Goal: Find specific page/section: Find specific page/section

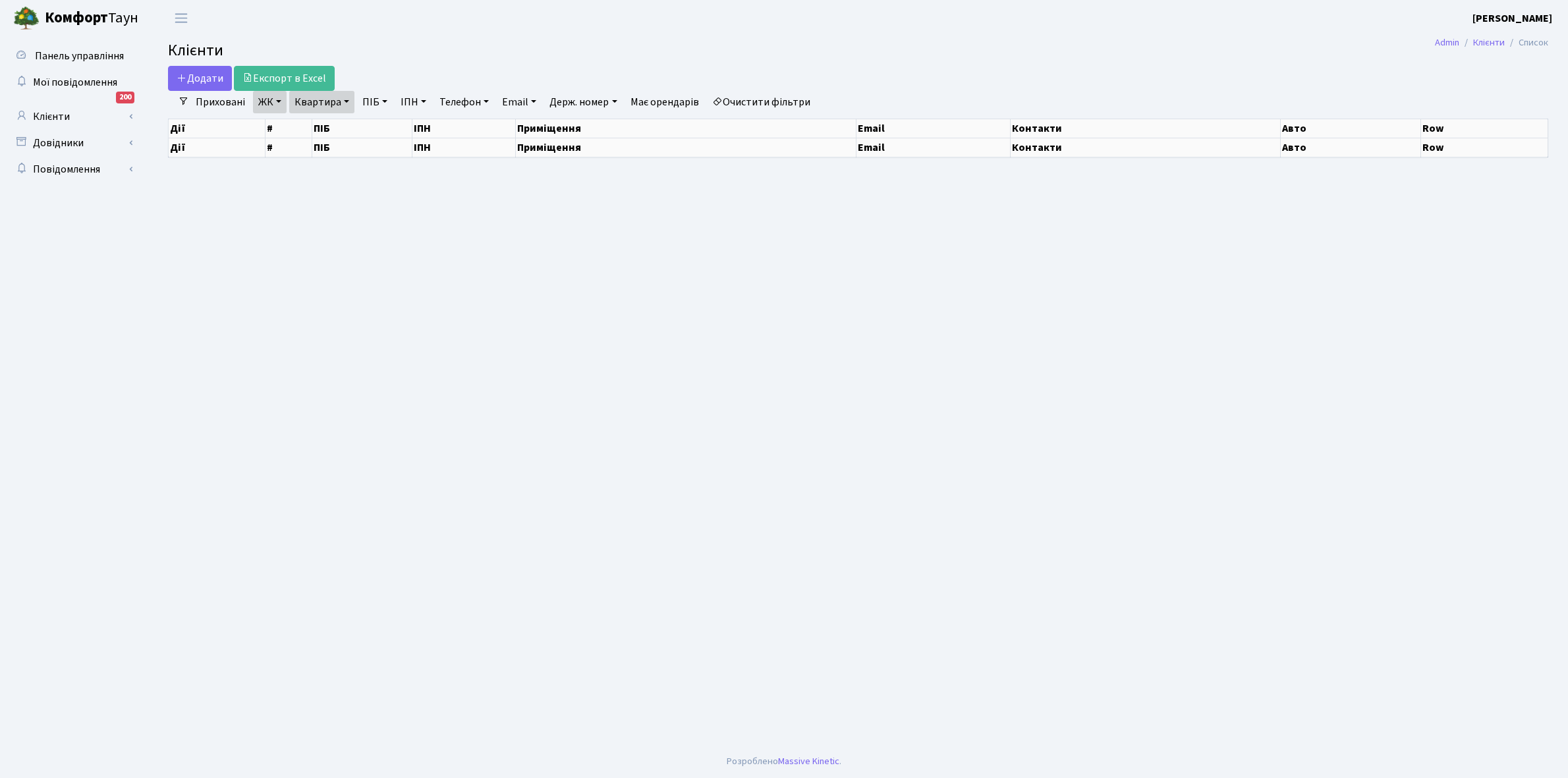
select select "25"
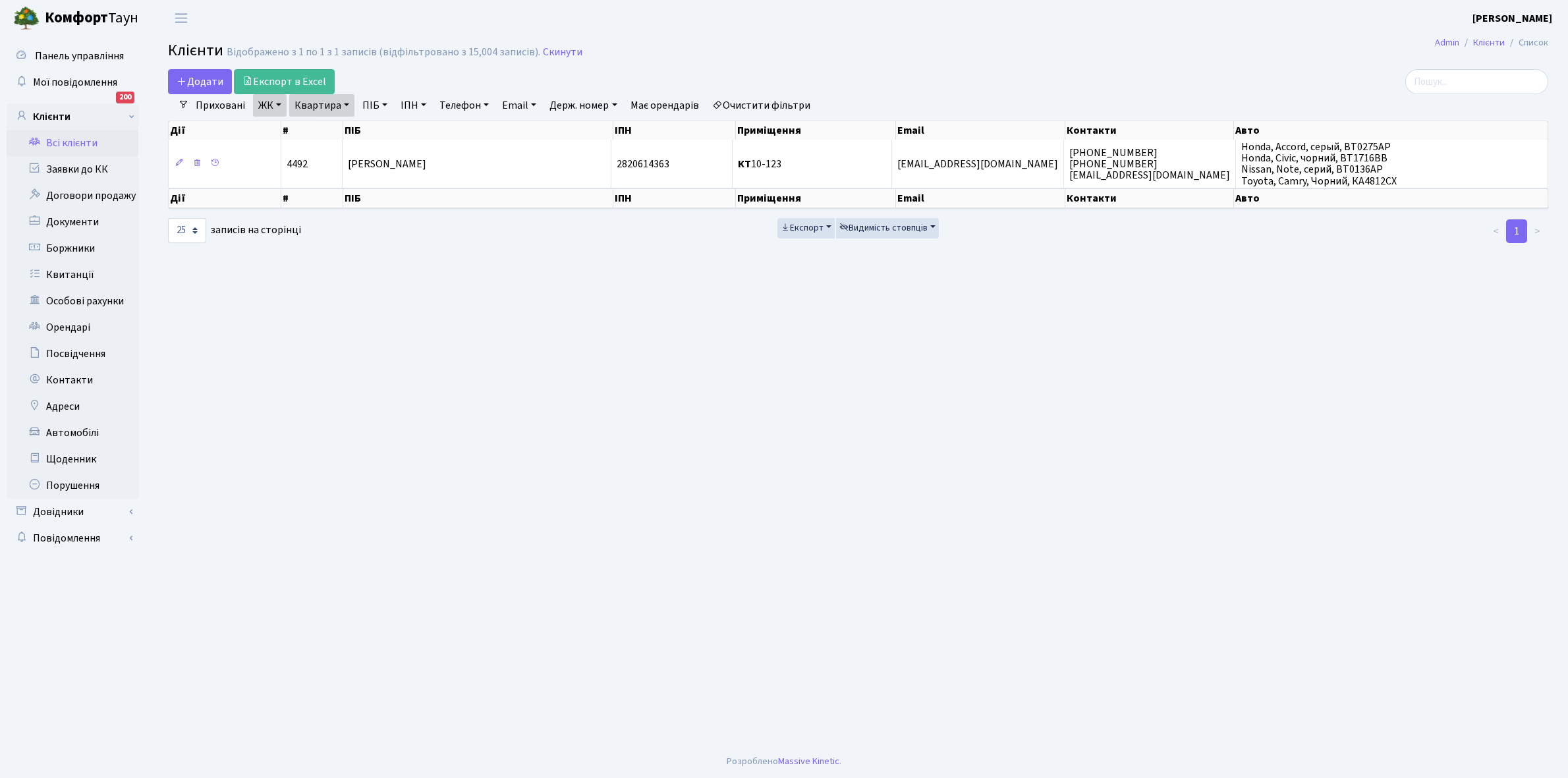
click at [773, 112] on link "Очистити фільтри" at bounding box center [761, 105] width 108 height 23
select select
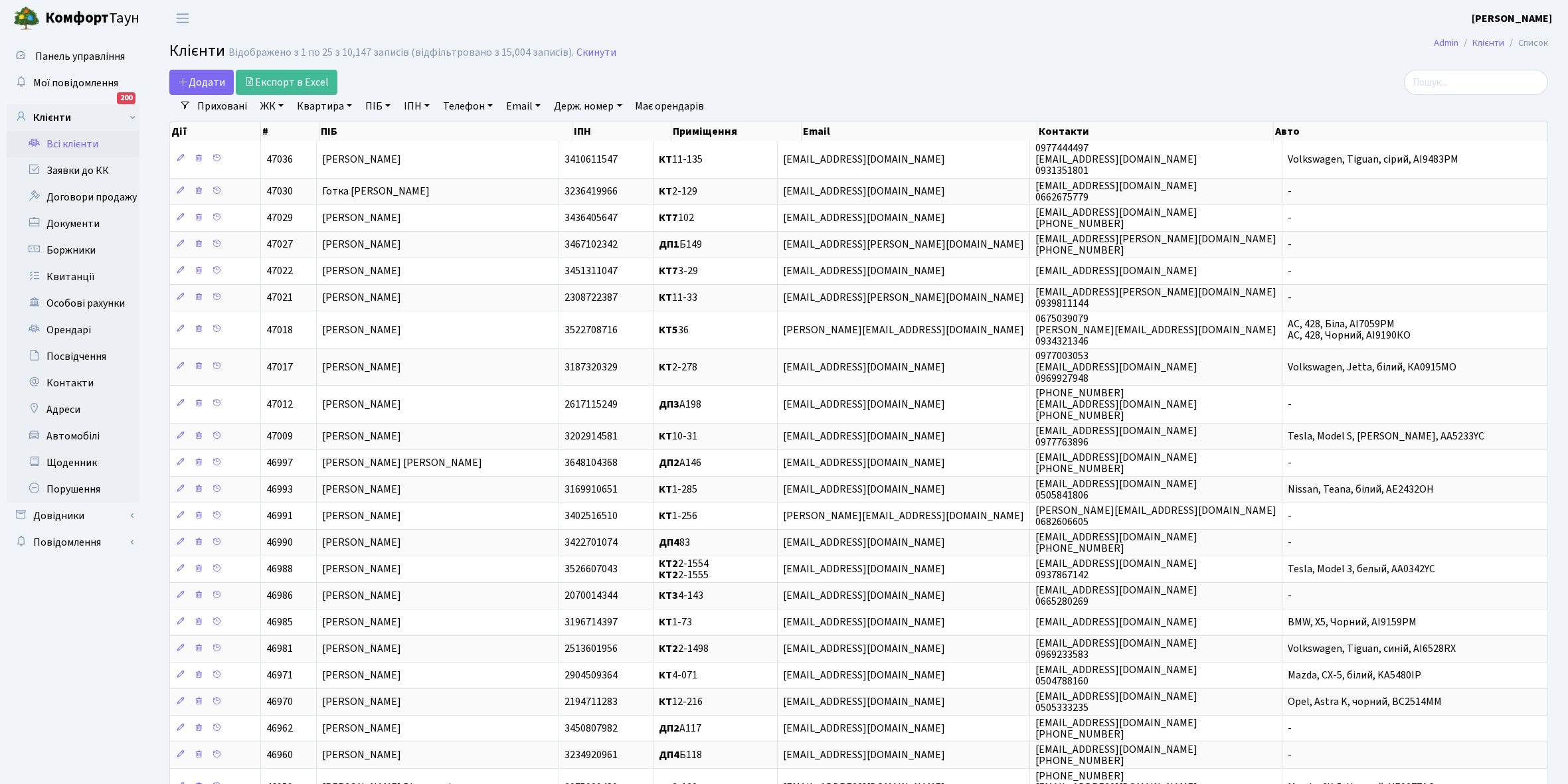
click at [279, 106] on link "ЖК" at bounding box center [271, 106] width 34 height 23
click at [313, 155] on li "КТ, вул. Регенераторна, 4" at bounding box center [338, 153] width 161 height 24
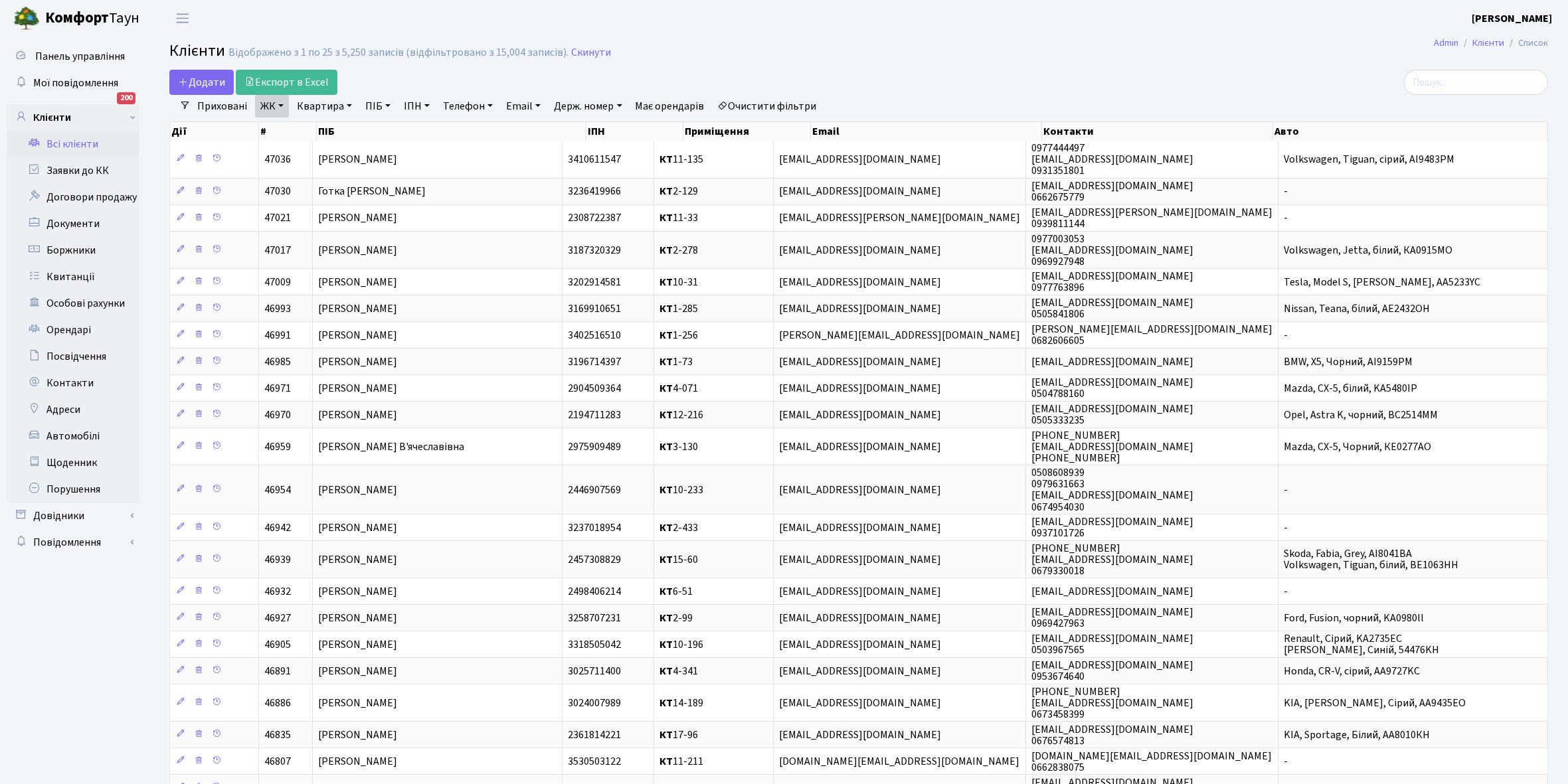
click at [349, 106] on link "Квартира" at bounding box center [324, 106] width 66 height 23
click at [347, 127] on input "text" at bounding box center [330, 132] width 77 height 25
click at [268, 108] on link "ЖК" at bounding box center [271, 106] width 34 height 23
click at [336, 196] on li "КТ2, просп. Соборності, 17" at bounding box center [338, 194] width 161 height 24
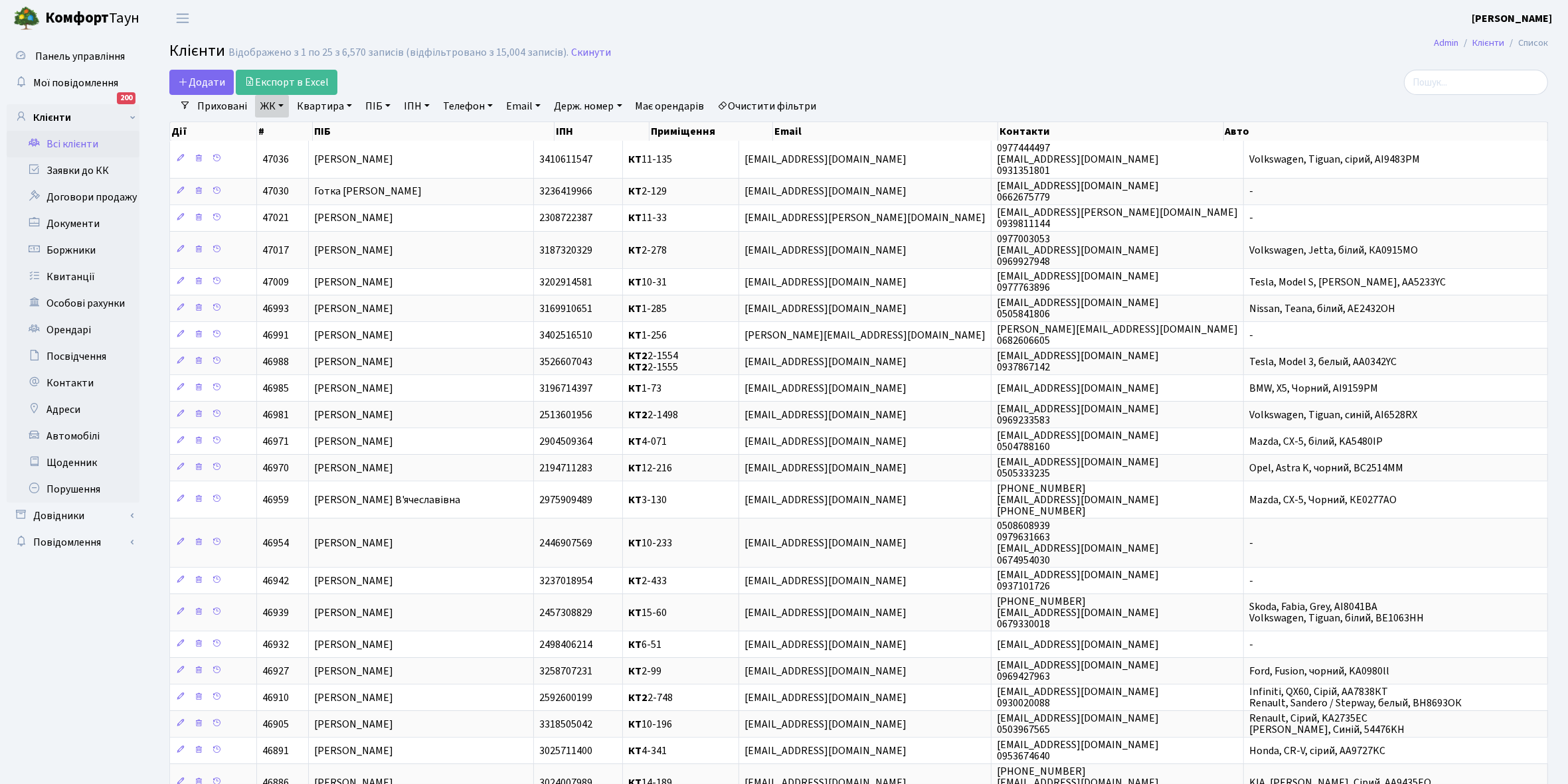
click at [348, 105] on link "Квартира" at bounding box center [324, 106] width 66 height 23
click at [324, 131] on input "text" at bounding box center [330, 132] width 77 height 25
type input "2-149"
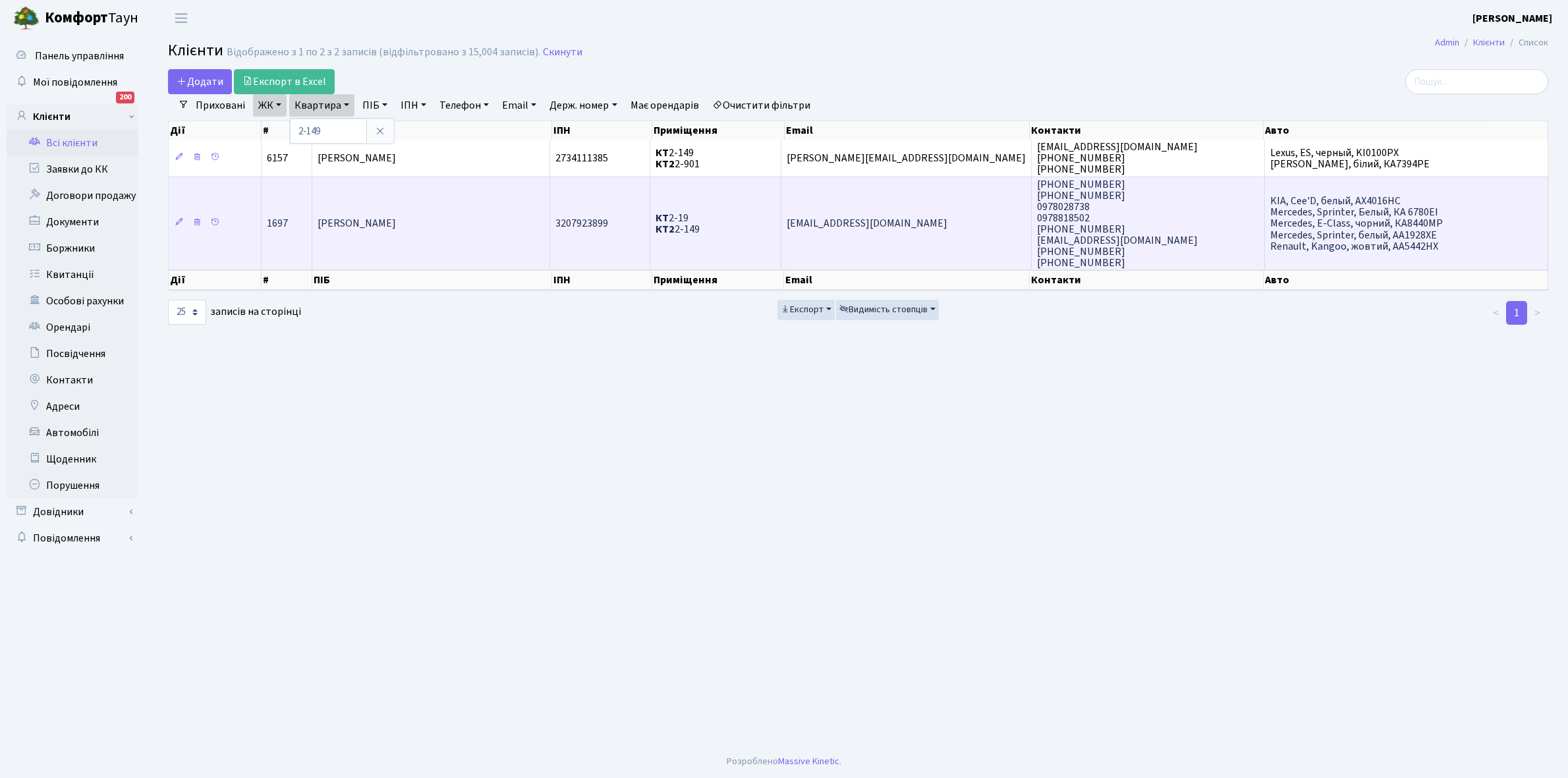
click at [441, 230] on td "[PERSON_NAME]" at bounding box center [431, 224] width 237 height 94
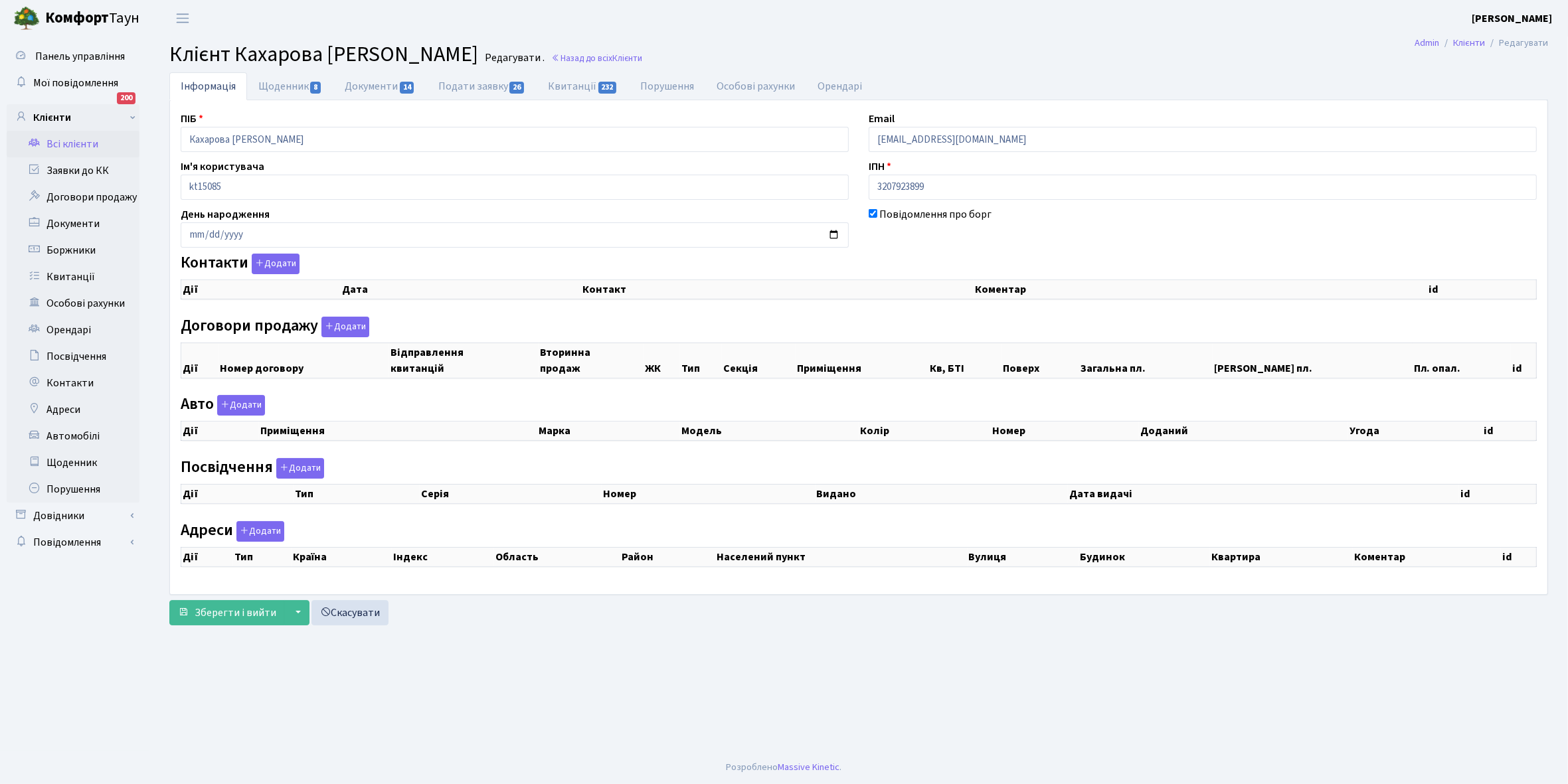
checkbox input "true"
select select "25"
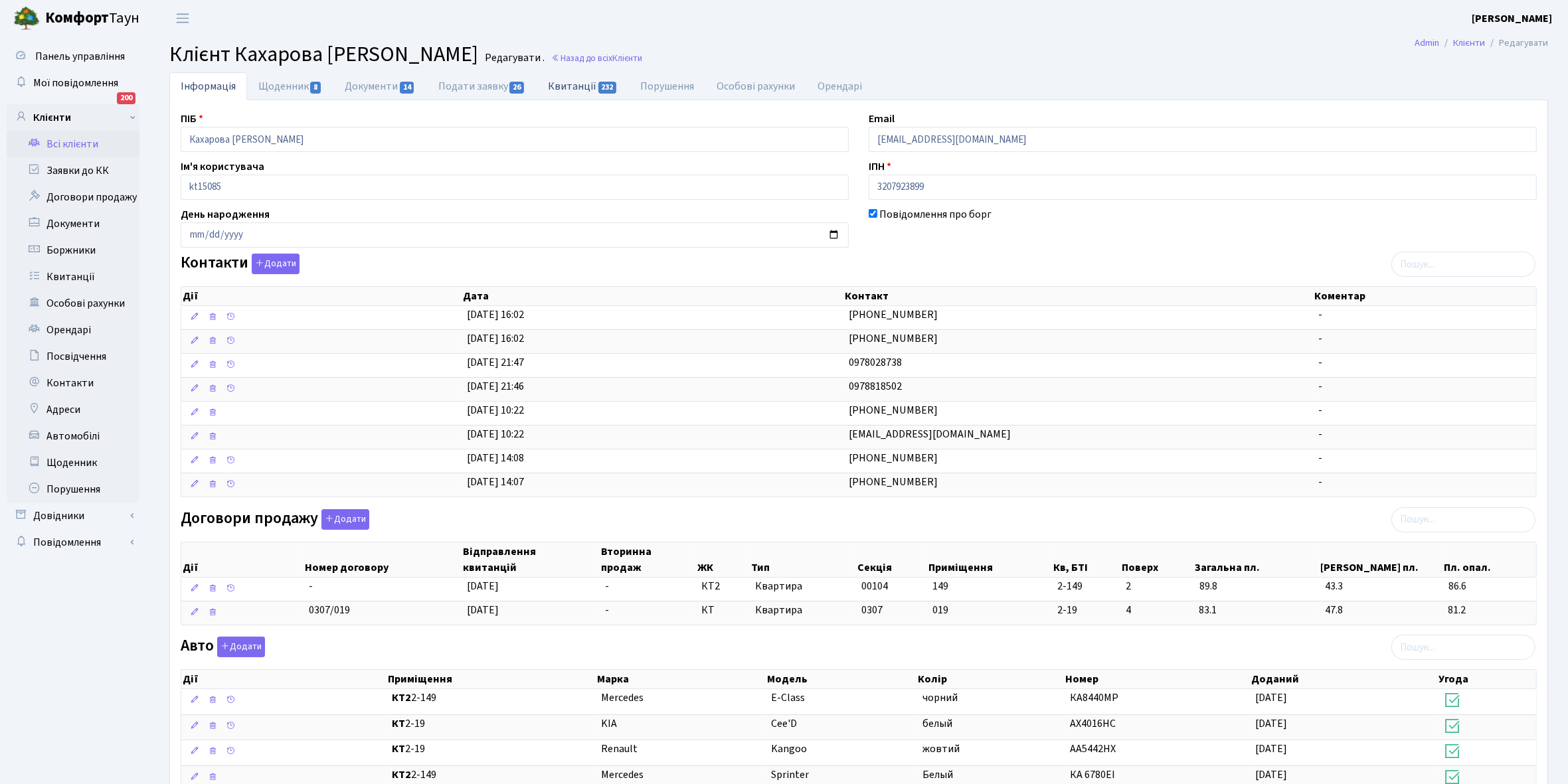
click at [576, 77] on link "Квитанції 232" at bounding box center [582, 86] width 92 height 27
select select "25"
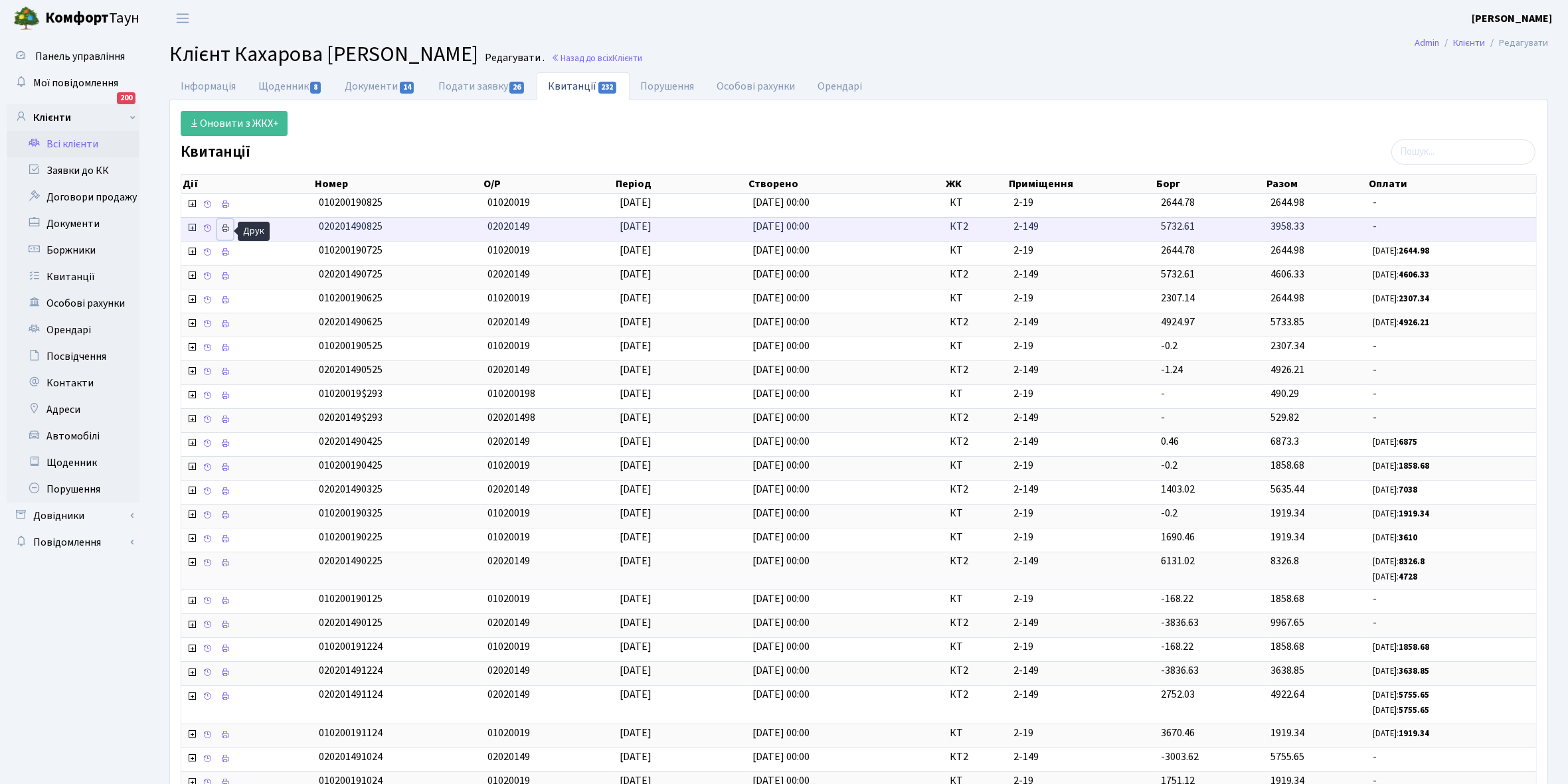
click at [223, 229] on icon at bounding box center [225, 228] width 9 height 9
